Goal: Obtain resource: Download file/media

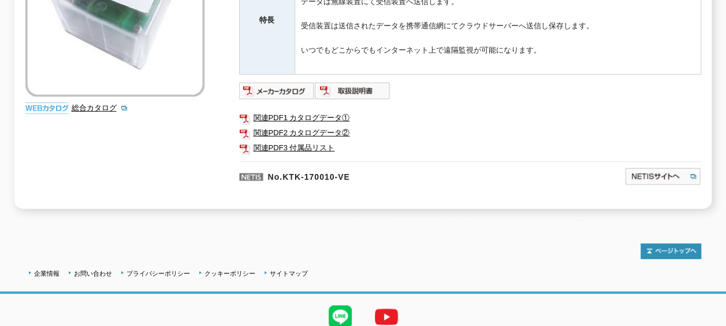
scroll to position [346, 0]
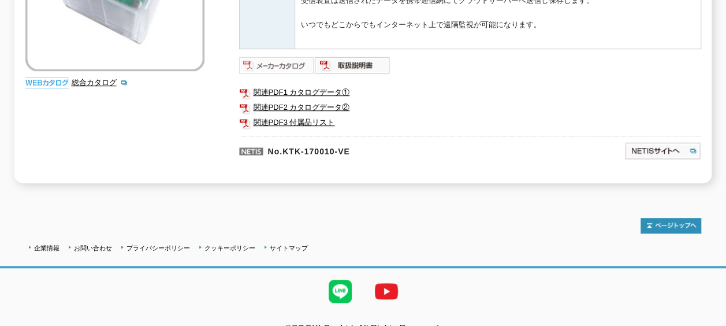
click at [309, 56] on img at bounding box center [277, 65] width 76 height 18
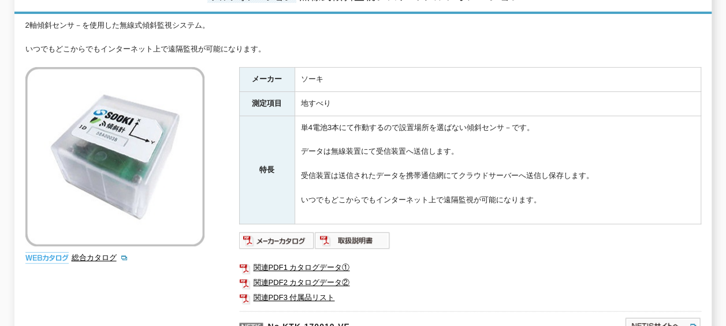
scroll to position [173, 0]
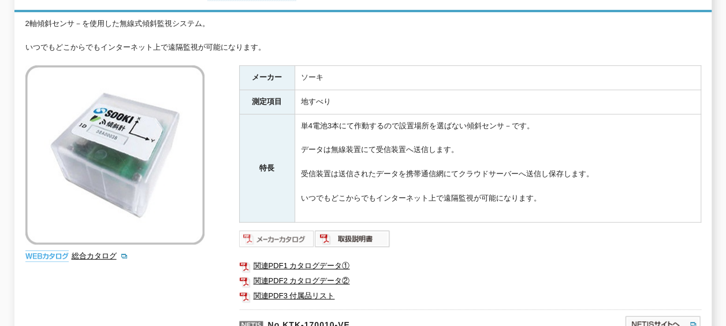
click at [288, 231] on img at bounding box center [277, 238] width 76 height 18
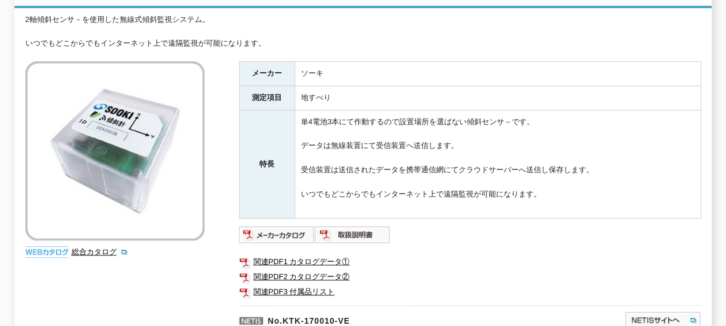
scroll to position [231, 0]
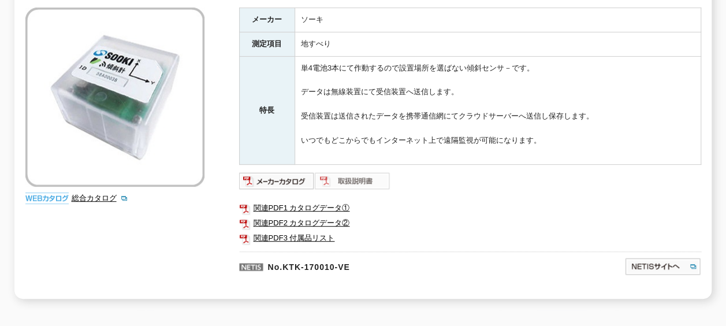
click at [351, 173] on img at bounding box center [353, 180] width 76 height 18
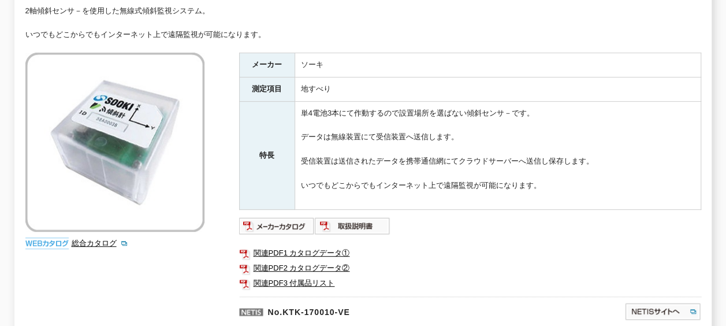
scroll to position [359, 0]
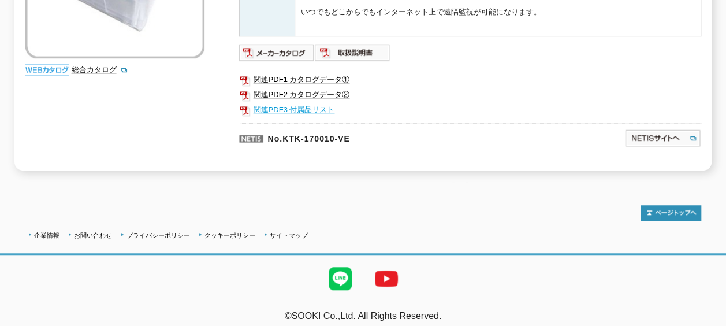
click at [283, 104] on link "関連PDF3 付属品リスト" at bounding box center [470, 109] width 462 height 15
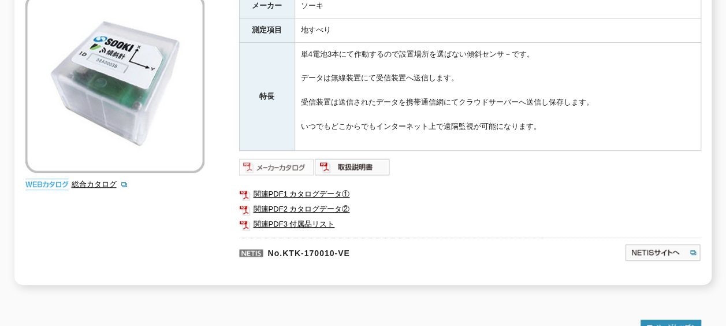
scroll to position [244, 0]
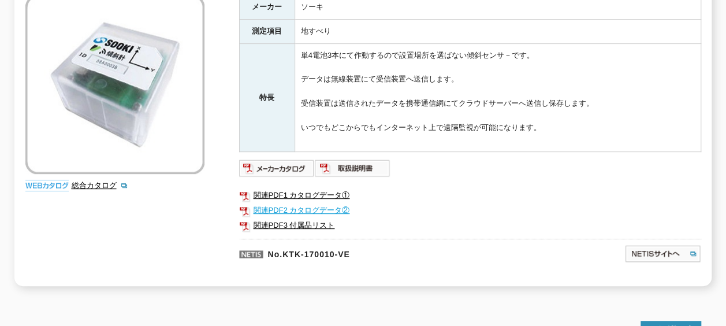
click at [296, 203] on link "関連PDF2 カタログデータ②" at bounding box center [470, 210] width 462 height 15
click at [308, 203] on link "関連PDF2 カタログデータ②" at bounding box center [470, 210] width 462 height 15
click at [285, 188] on link "関連PDF1 カタログデータ①" at bounding box center [470, 195] width 462 height 15
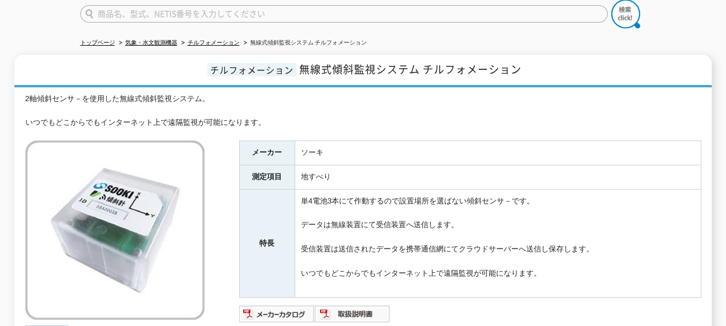
scroll to position [115, 0]
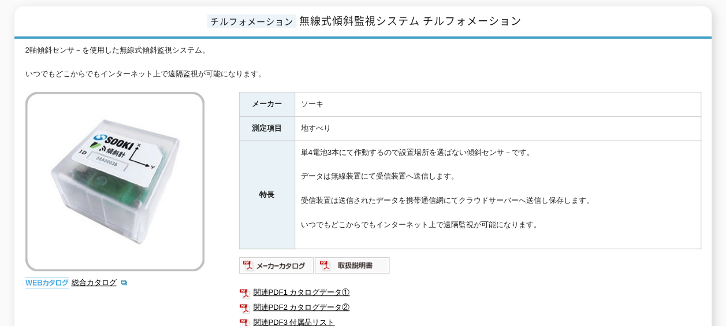
scroll to position [289, 0]
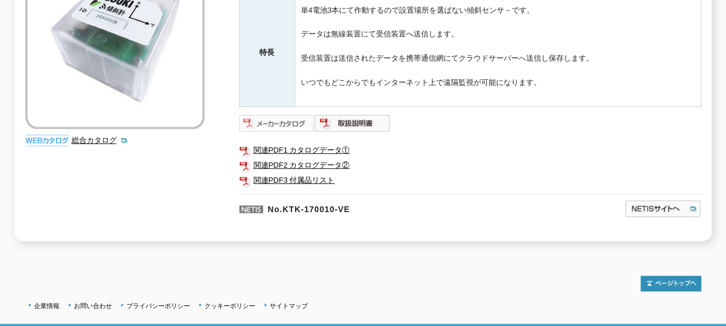
click at [302, 115] on img at bounding box center [277, 123] width 76 height 18
